Goal: Navigation & Orientation: Go to known website

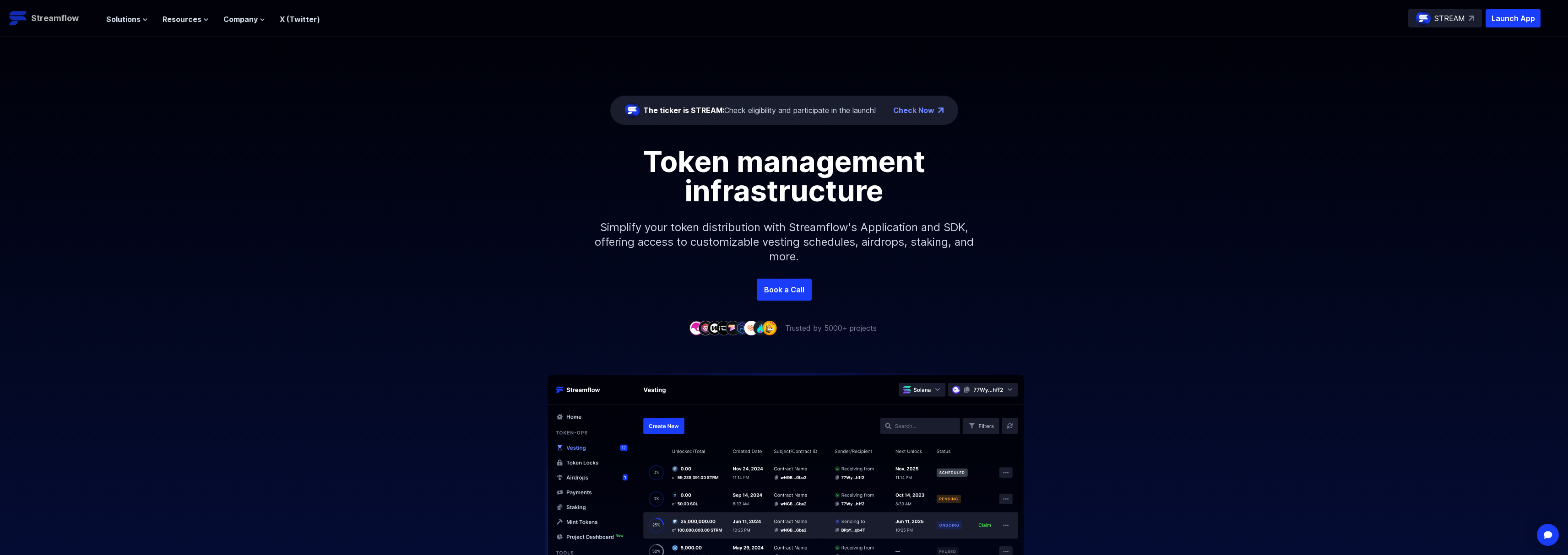
click at [61, 21] on p "Streamflow" at bounding box center [55, 18] width 47 height 13
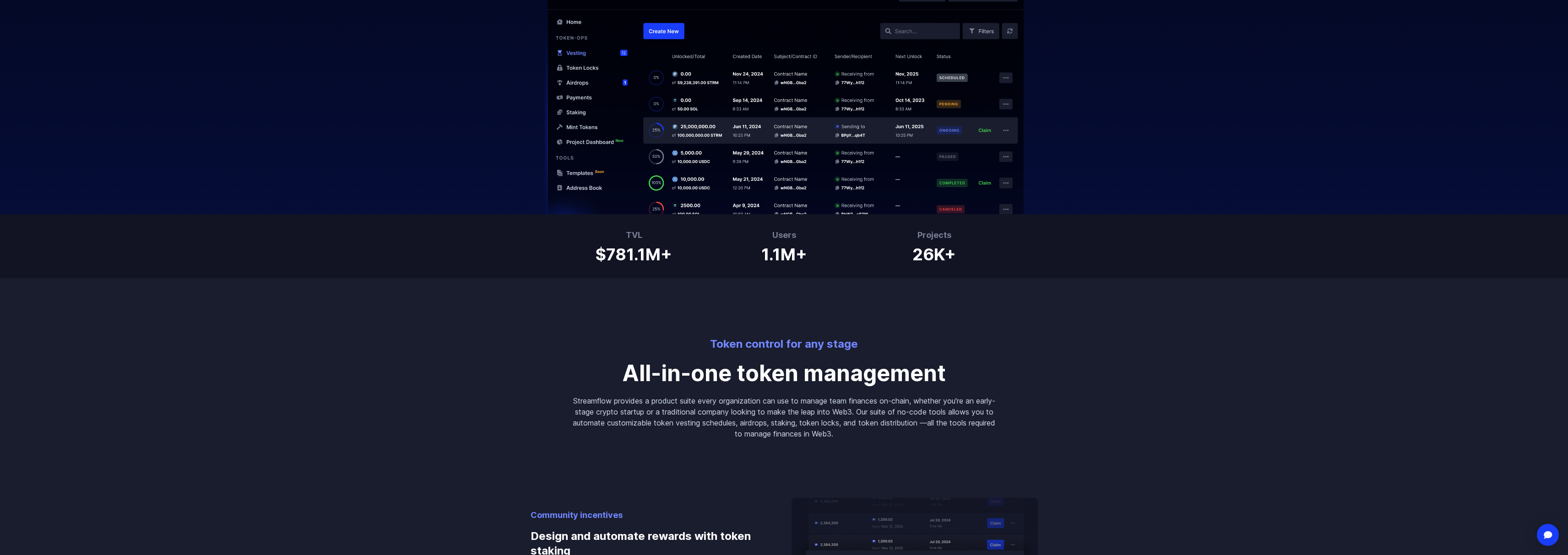
scroll to position [469, 0]
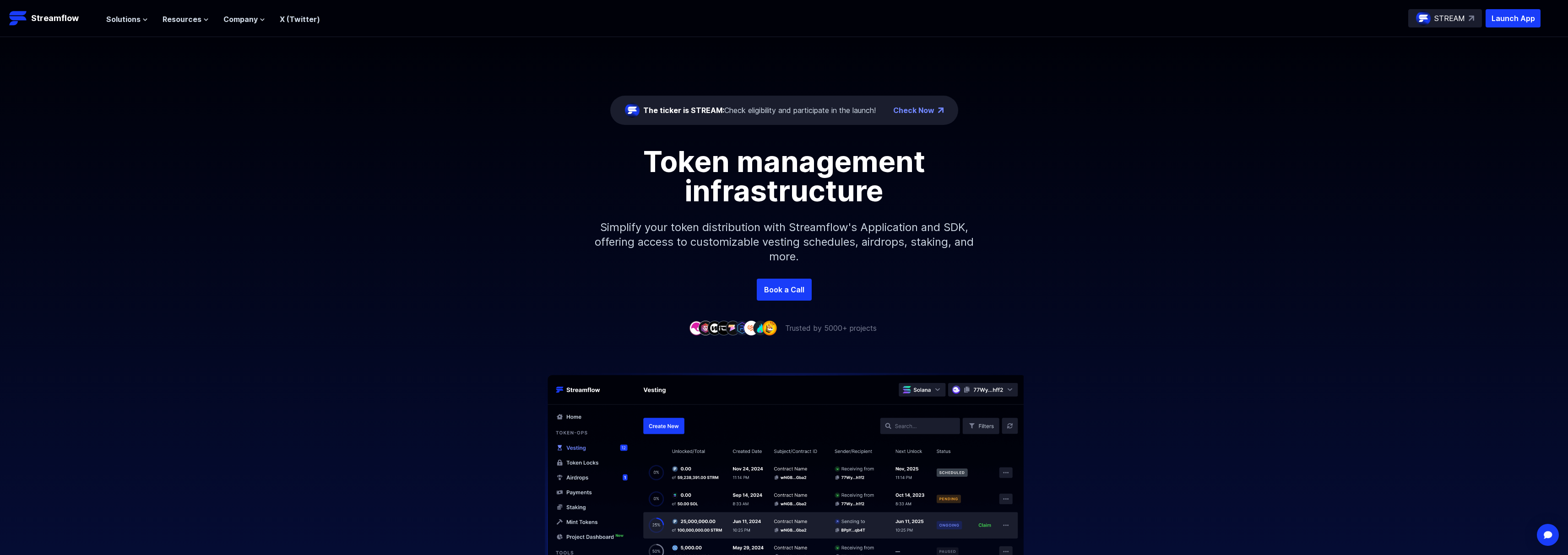
scroll to position [4, 0]
